Goal: Find specific page/section: Find specific page/section

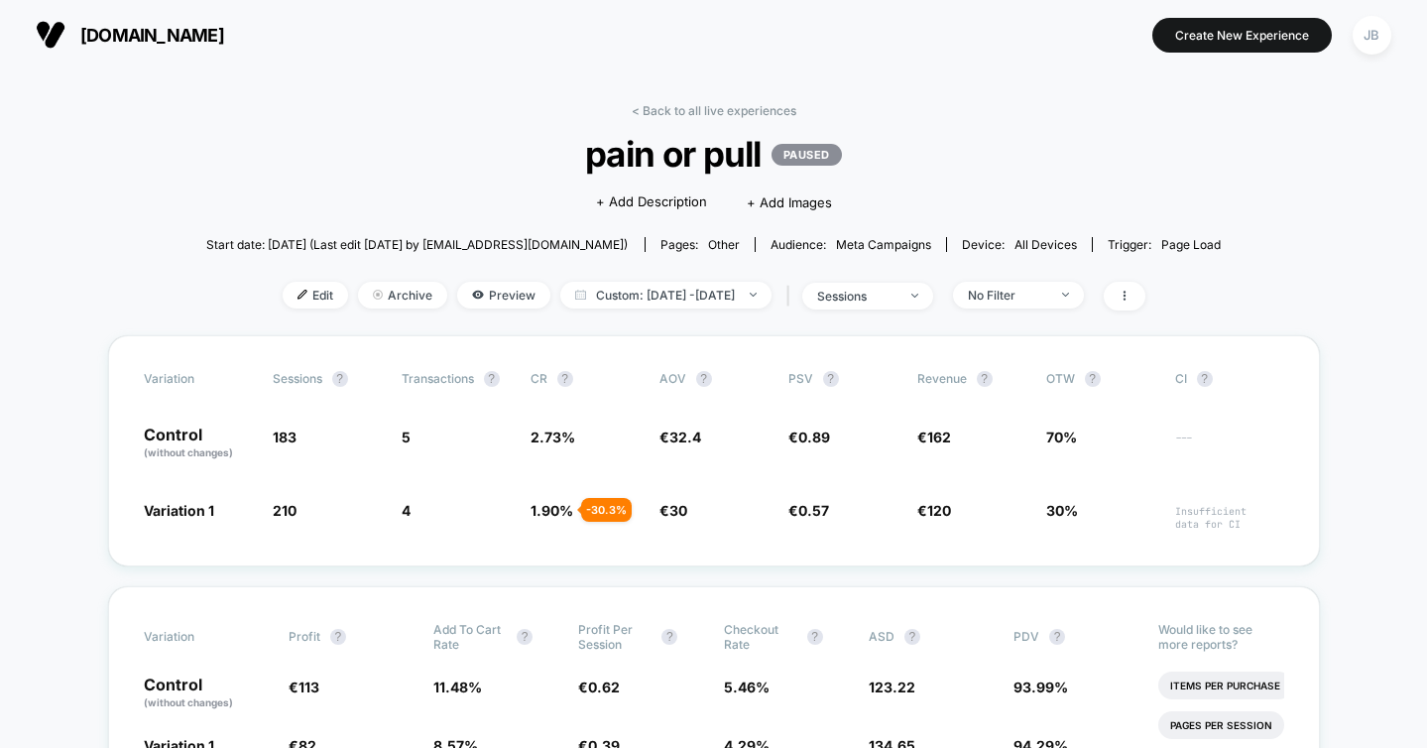
click at [670, 107] on link "< Back to all live experiences" at bounding box center [714, 110] width 165 height 15
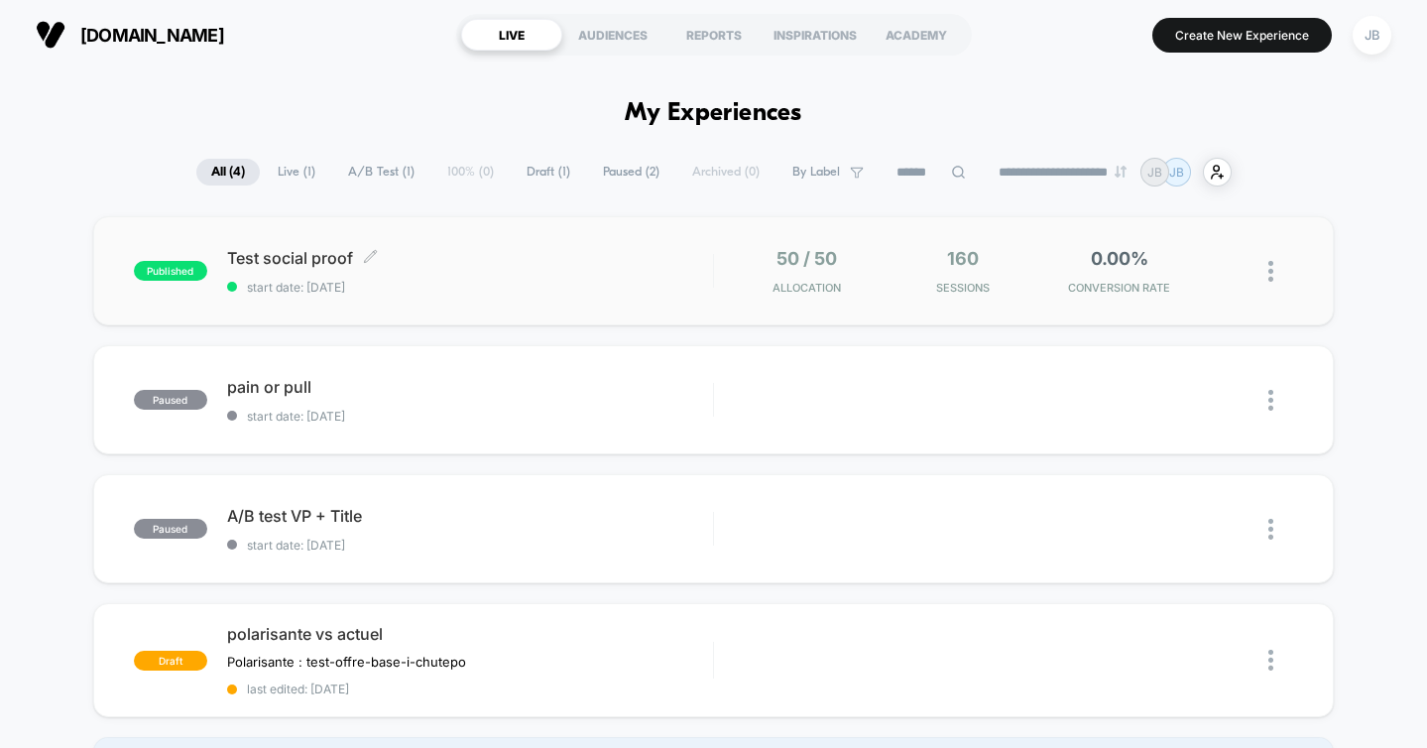
click at [489, 272] on div "Test social proof Click to edit experience details Click to edit experience det…" at bounding box center [470, 271] width 486 height 47
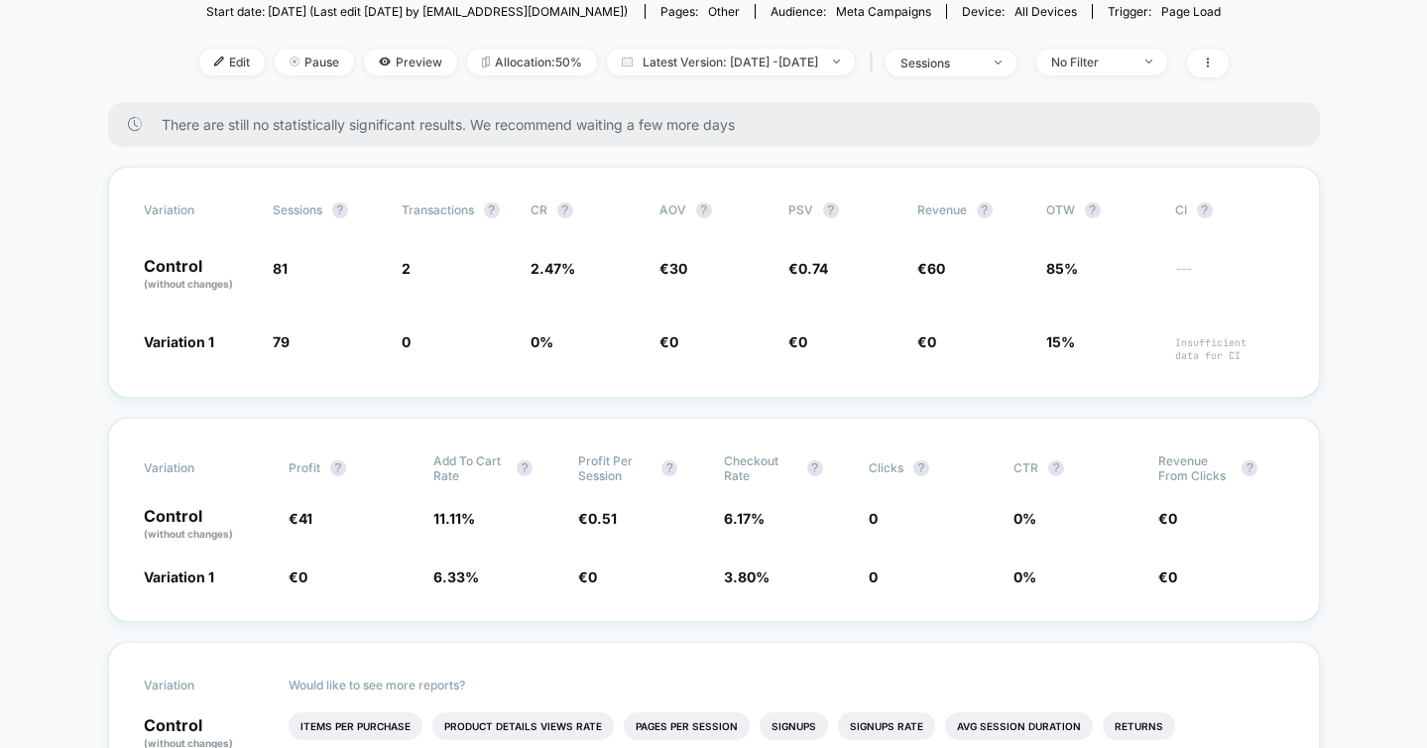
scroll to position [231, 0]
